Goal: Check status: Check status

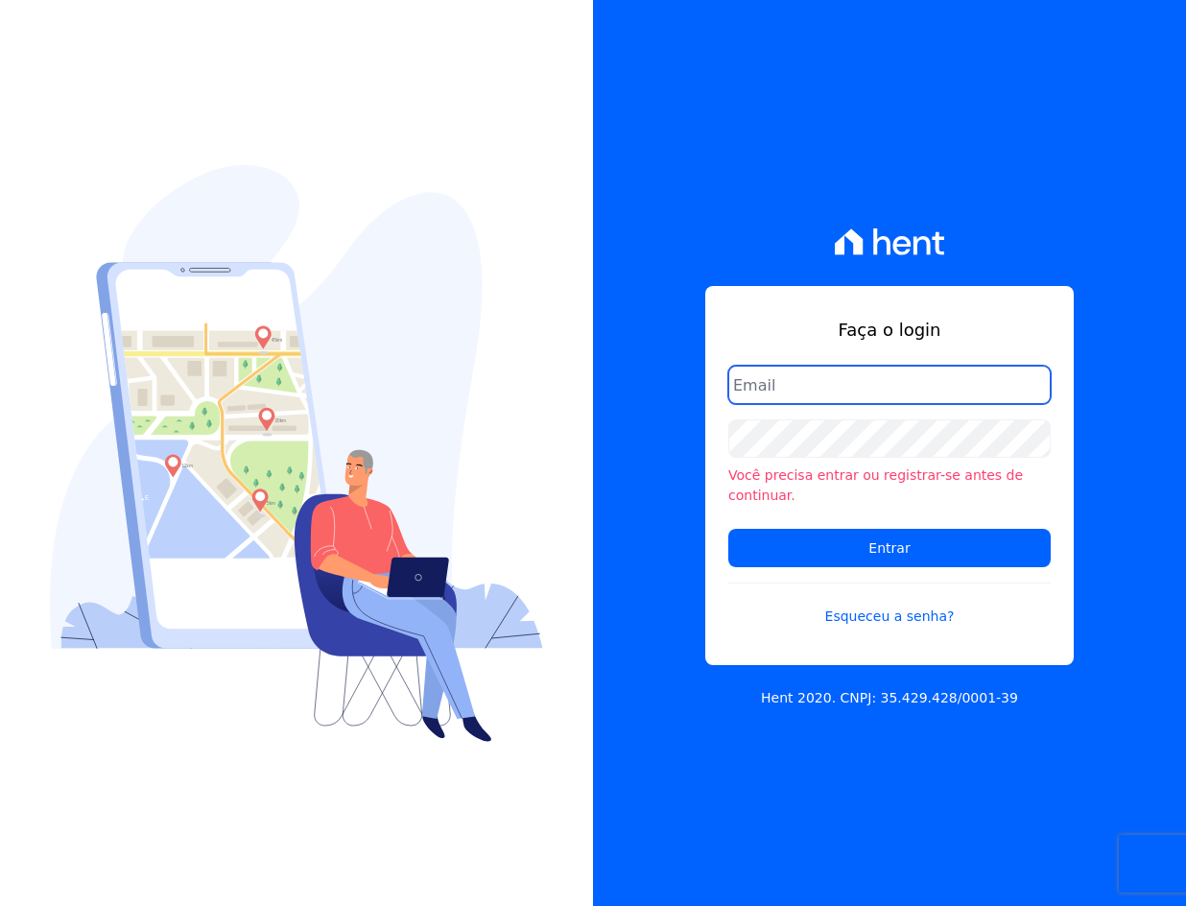
type input "[EMAIL_ADDRESS][DOMAIN_NAME]"
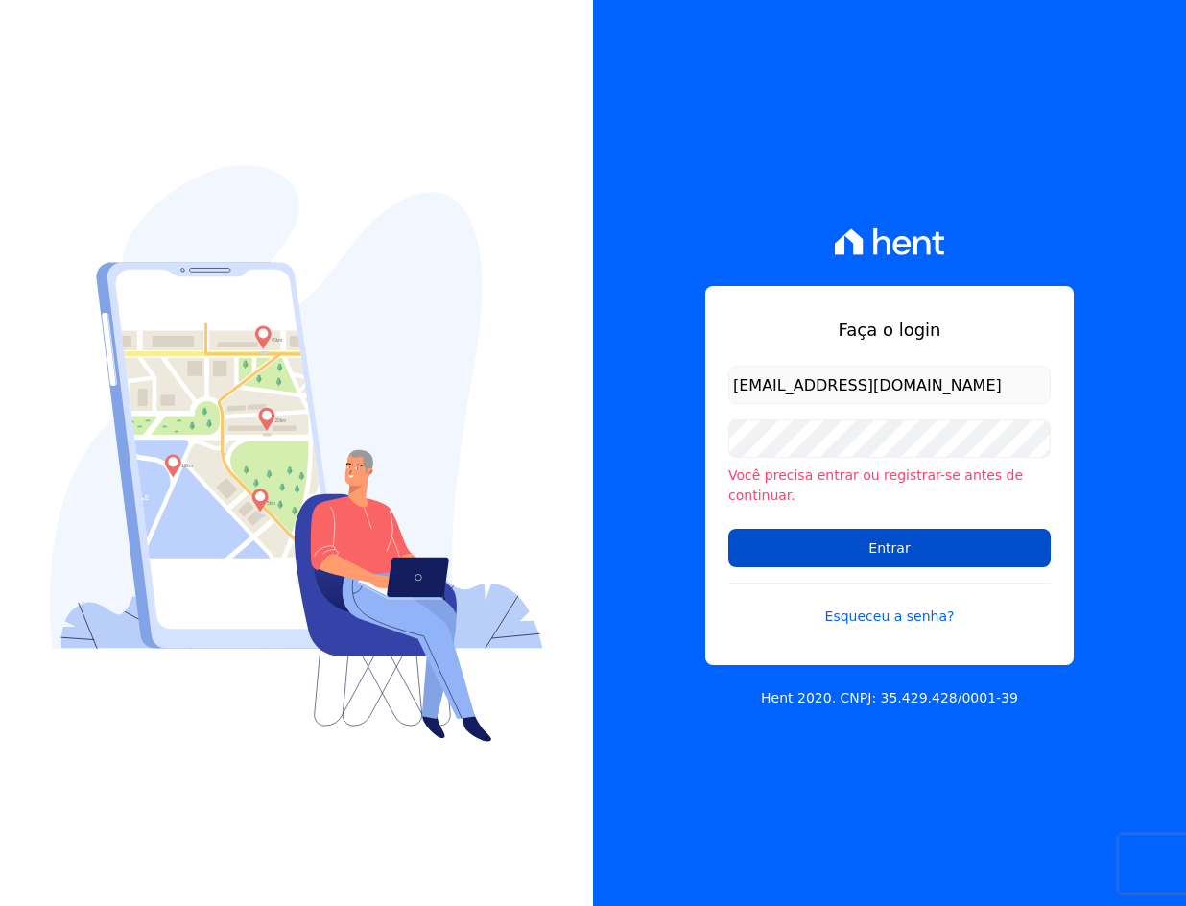
click at [871, 534] on input "Entrar" at bounding box center [889, 548] width 322 height 38
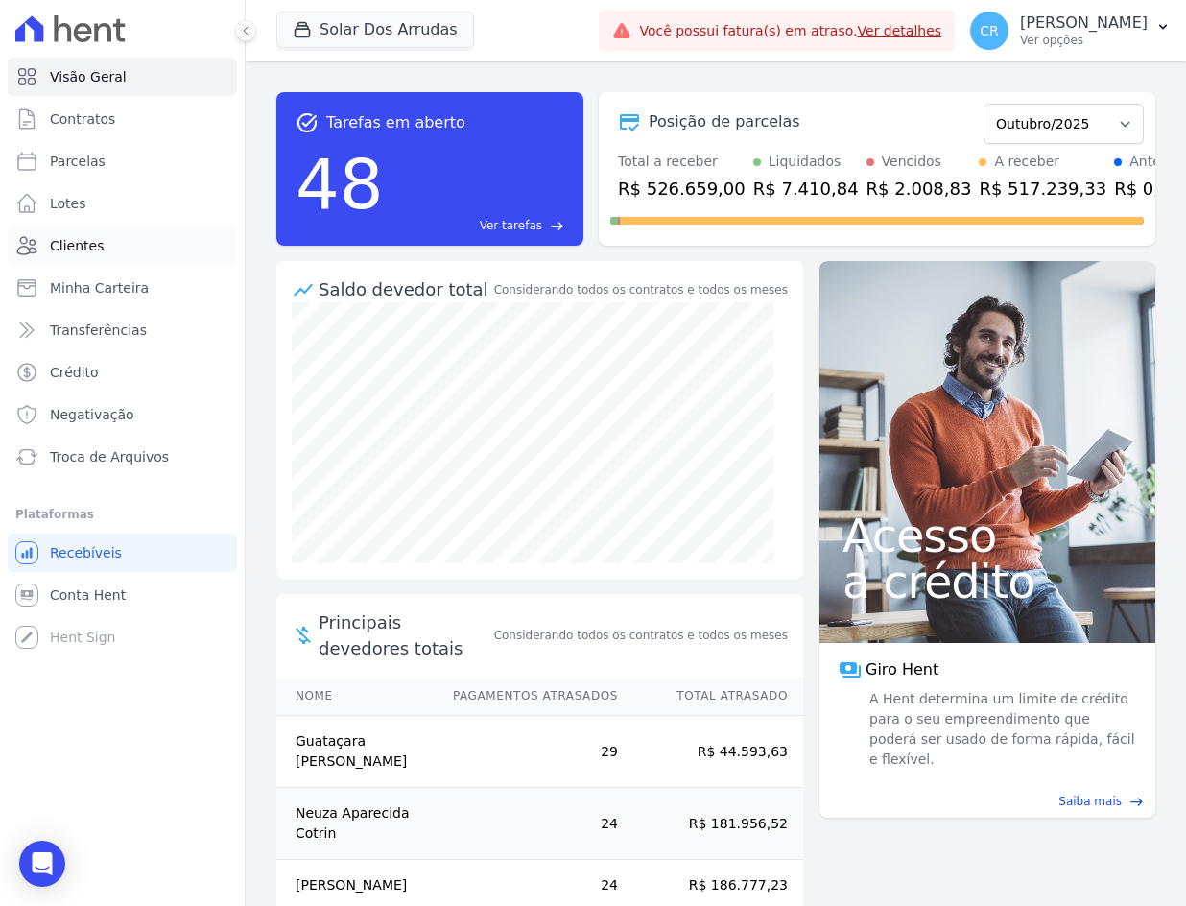
click at [64, 247] on span "Clientes" at bounding box center [77, 245] width 54 height 19
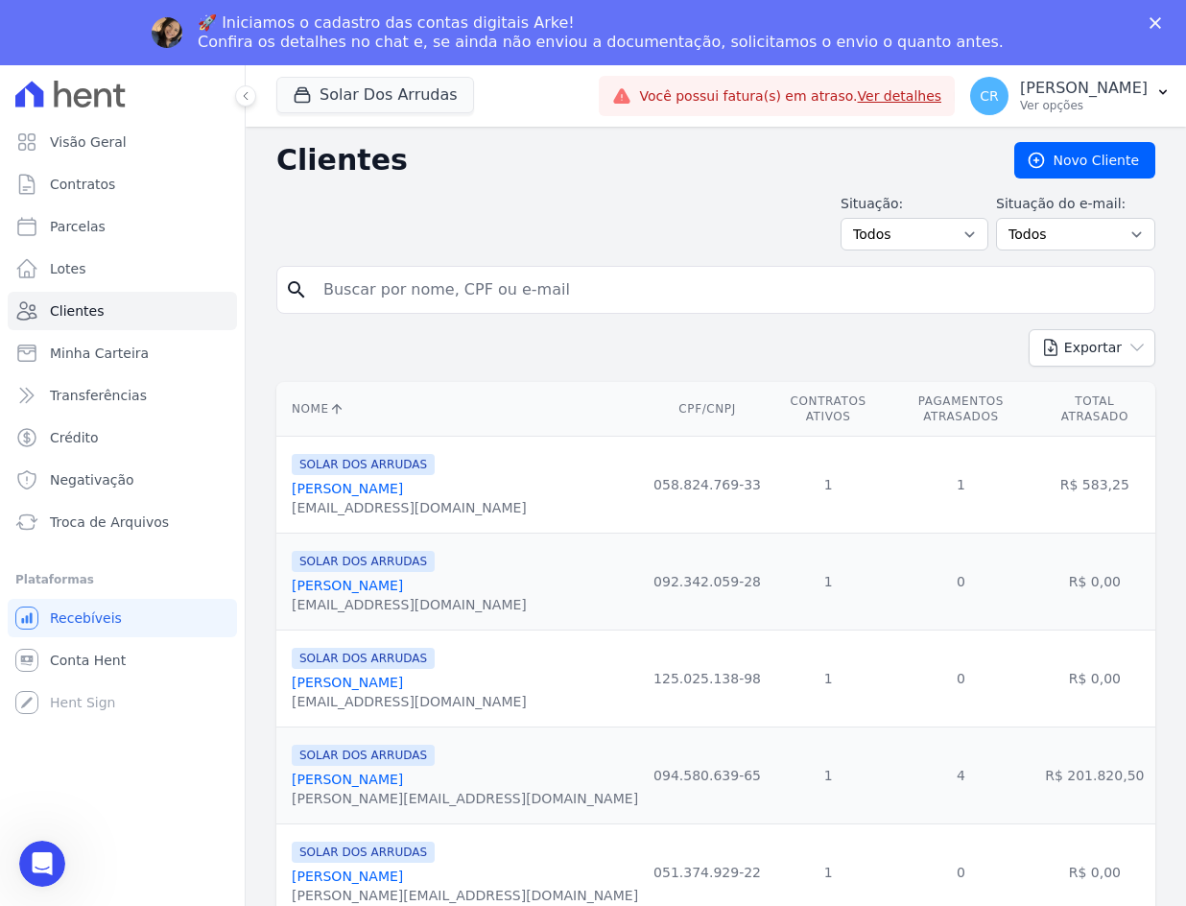
click at [368, 230] on div "Situação: Todos Adimplentes Inadimplentes Situação do e-mail: Todos Confirmado …" at bounding box center [715, 222] width 879 height 57
click at [380, 274] on input "search" at bounding box center [729, 290] width 835 height 38
click at [433, 235] on div "Situação: Todos Adimplentes Inadimplentes Situação do e-mail: Todos Confirmado …" at bounding box center [715, 222] width 879 height 57
click at [69, 657] on span "Conta Hent" at bounding box center [88, 660] width 76 height 19
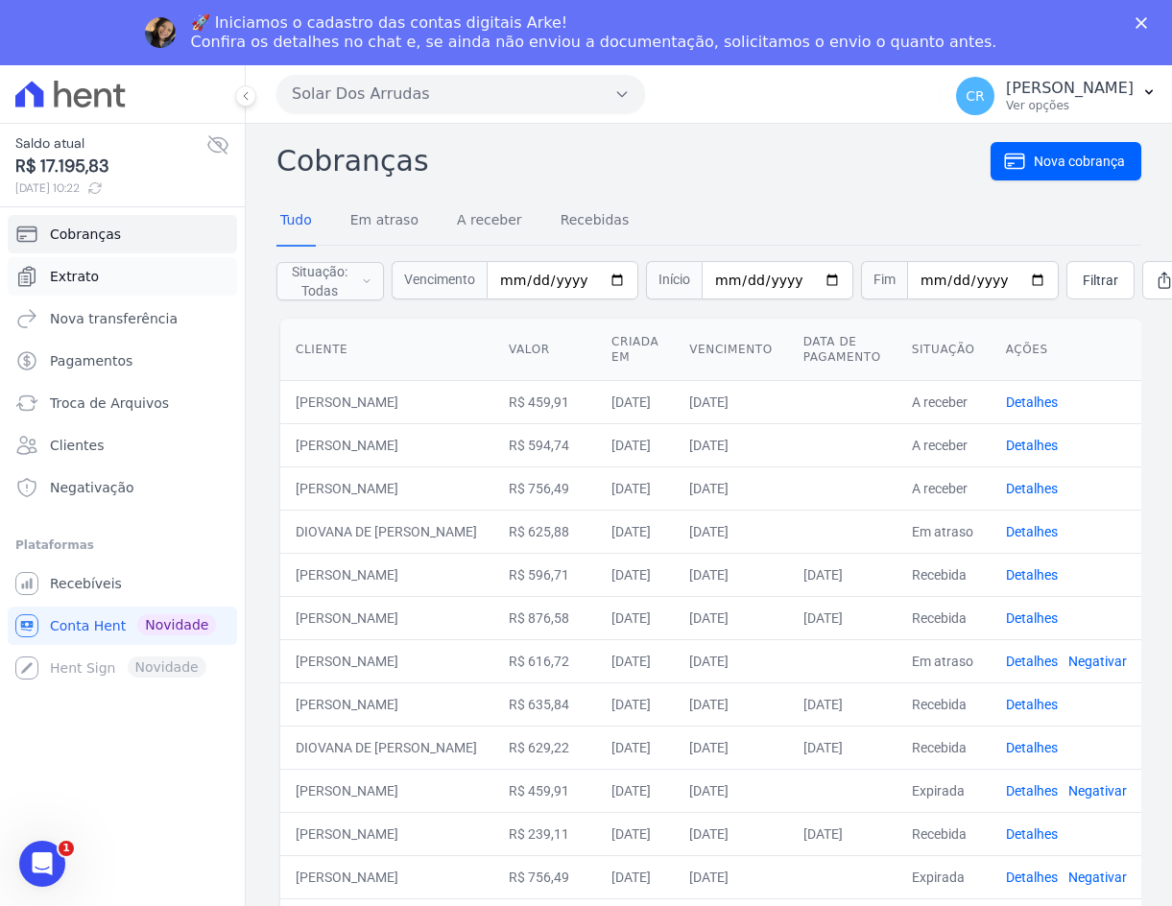
click at [83, 274] on span "Extrato" at bounding box center [74, 276] width 49 height 19
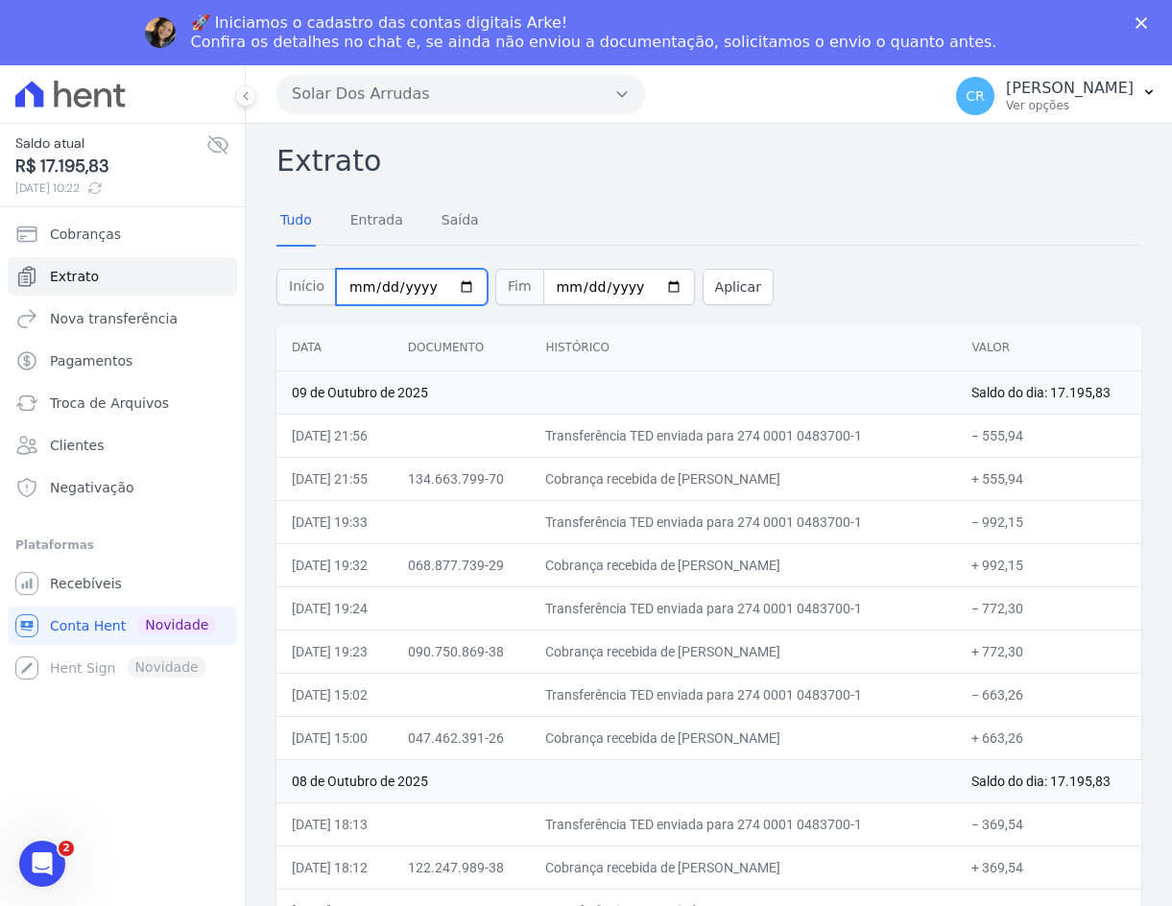
click at [347, 290] on input "2025-10-01" at bounding box center [412, 287] width 152 height 36
type input "[DATE]"
click at [707, 290] on button "Aplicar" at bounding box center [737, 287] width 71 height 36
